Goal: Contribute content: Contribute content

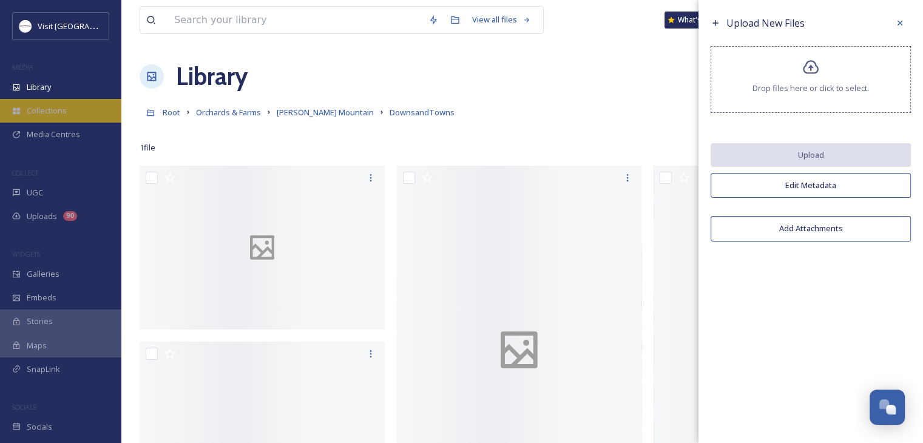
click at [57, 120] on div "Collections" at bounding box center [60, 111] width 121 height 24
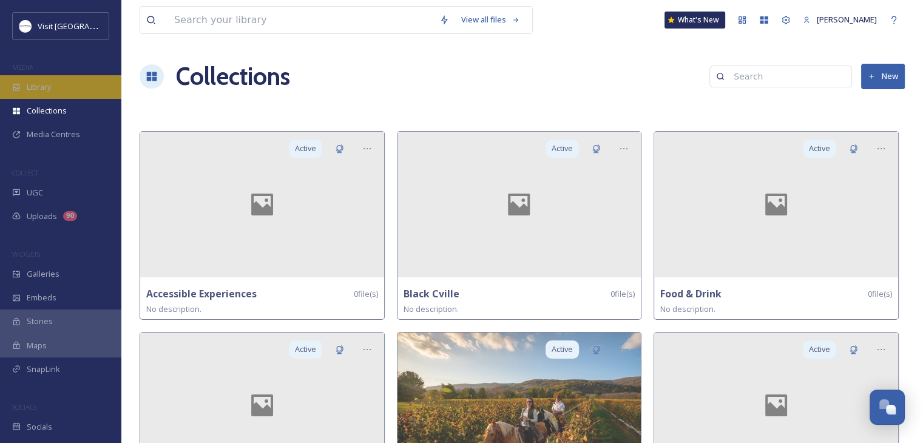
click at [58, 92] on div "Library" at bounding box center [60, 87] width 121 height 24
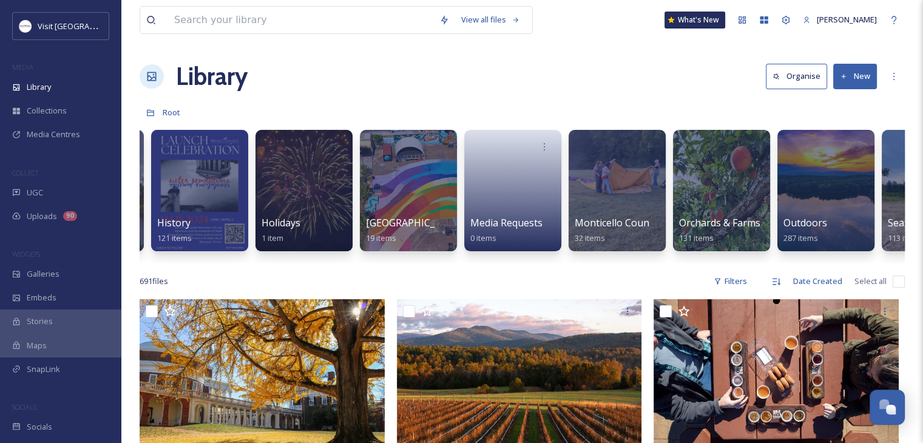
scroll to position [0, 1594]
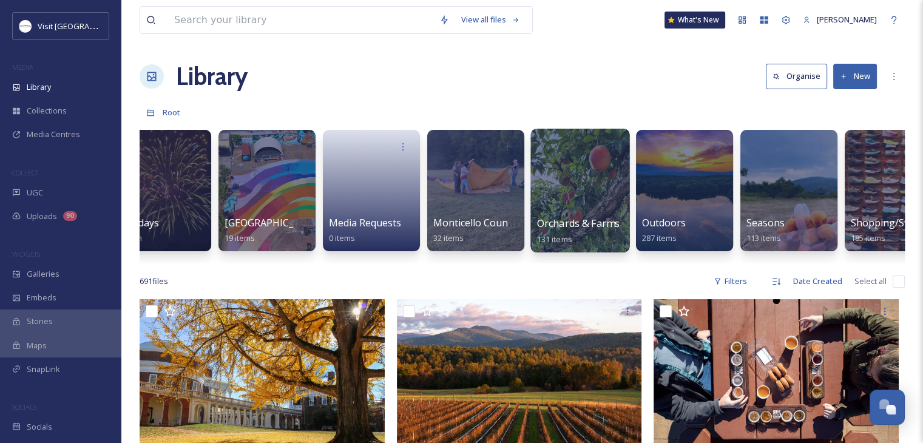
click at [566, 187] on div at bounding box center [579, 191] width 99 height 124
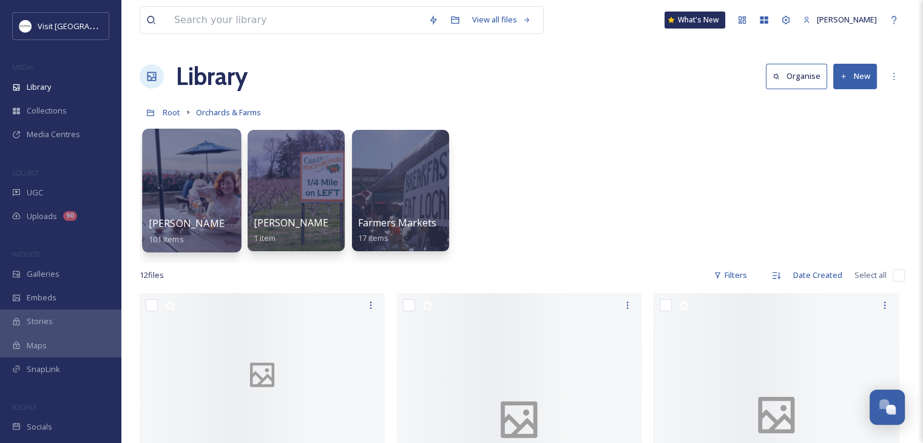
click at [189, 170] on div at bounding box center [191, 191] width 99 height 124
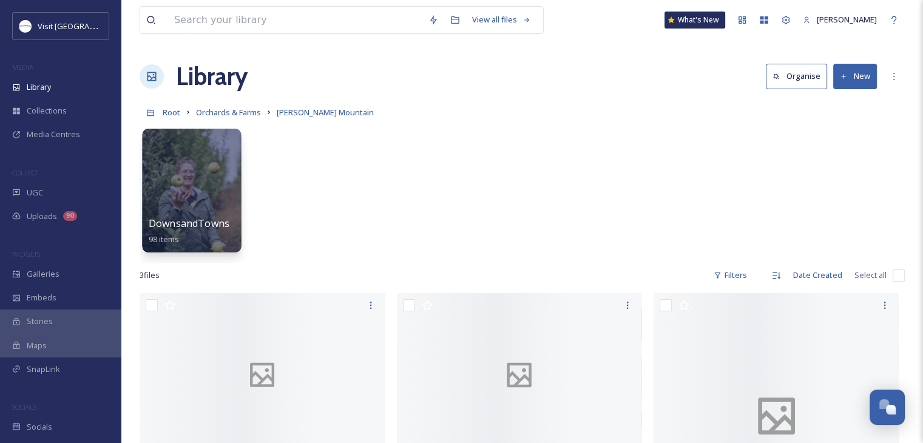
click at [197, 224] on span "DownsandTowns" at bounding box center [189, 223] width 81 height 13
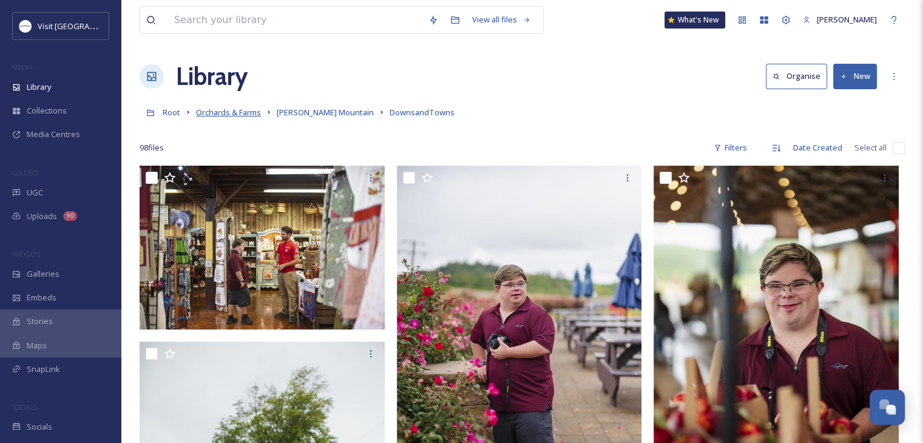
click at [249, 109] on span "Orchards & Farms" at bounding box center [228, 112] width 65 height 11
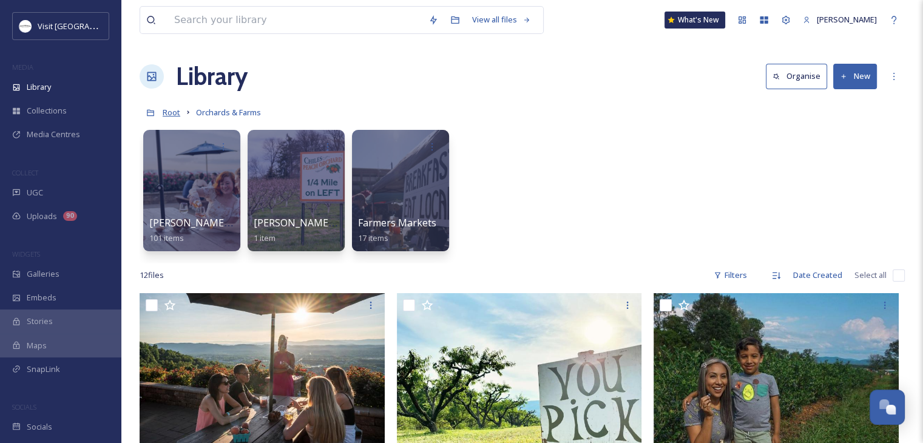
click at [175, 112] on span "Root" at bounding box center [172, 112] width 18 height 11
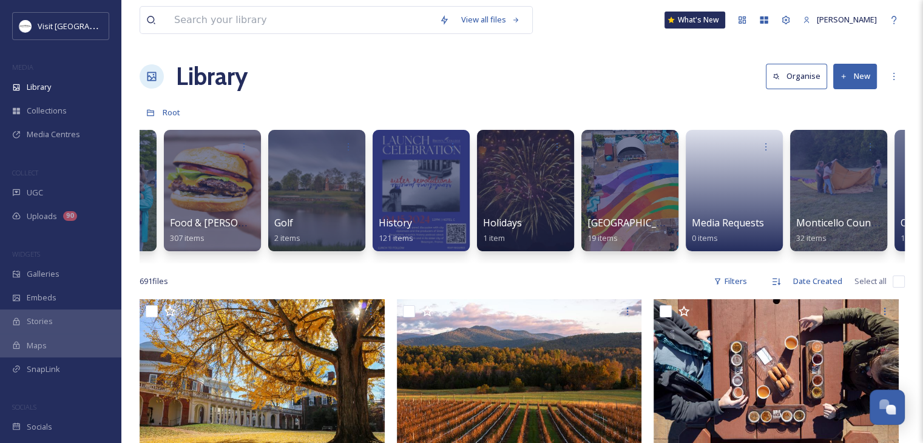
scroll to position [0, 1234]
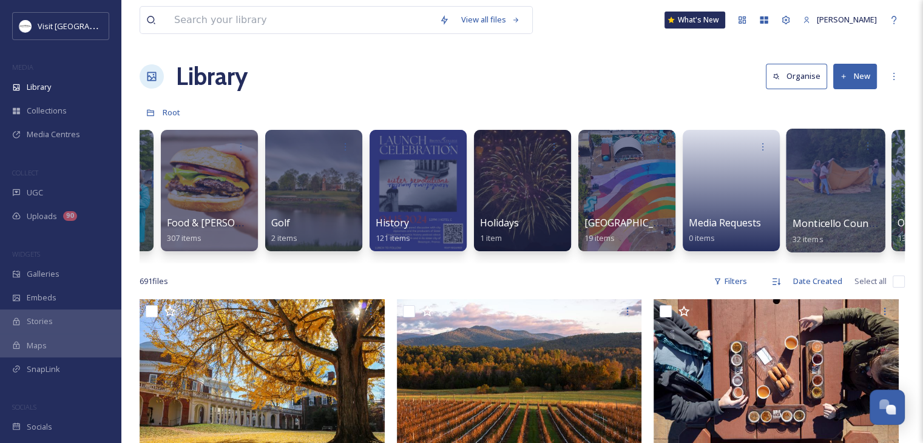
click at [797, 218] on span "Monticello Country Ballooning" at bounding box center [863, 223] width 143 height 13
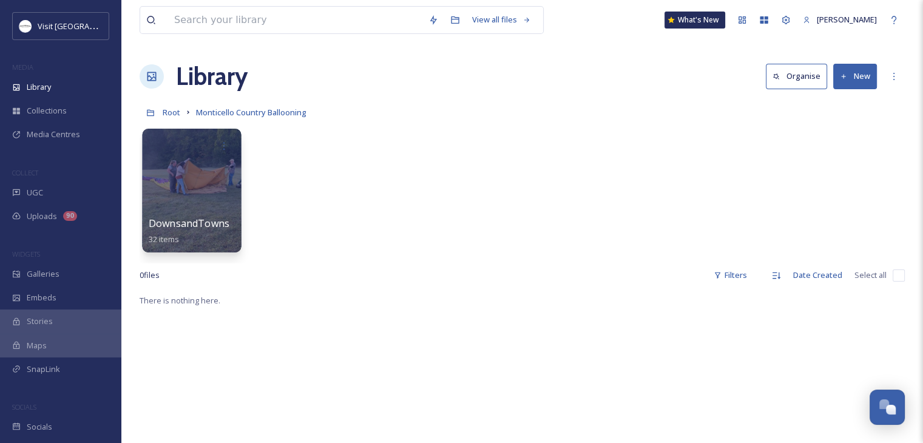
click at [214, 204] on div at bounding box center [191, 191] width 99 height 124
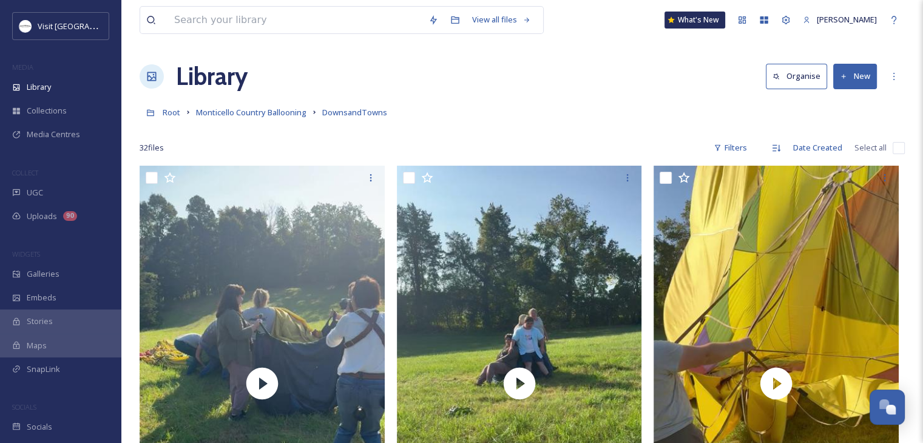
click at [856, 77] on button "New" at bounding box center [855, 76] width 44 height 25
click at [855, 100] on span "File Upload" at bounding box center [849, 105] width 40 height 12
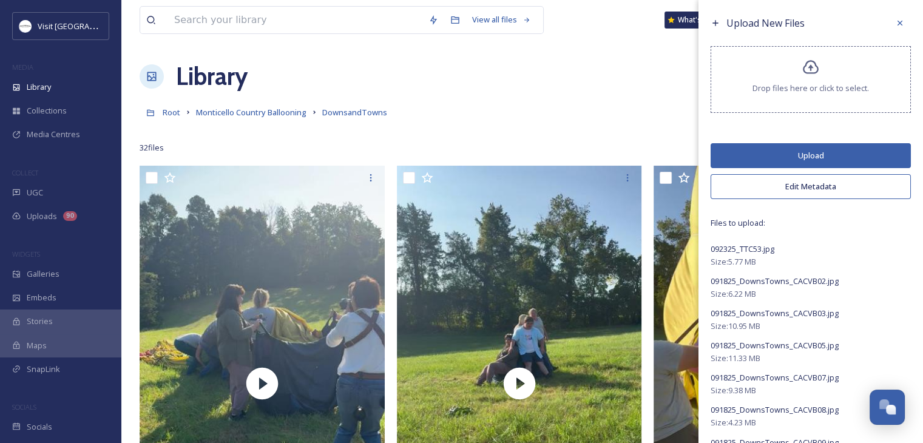
click at [781, 156] on button "Upload" at bounding box center [810, 155] width 200 height 25
